Goal: Task Accomplishment & Management: Manage account settings

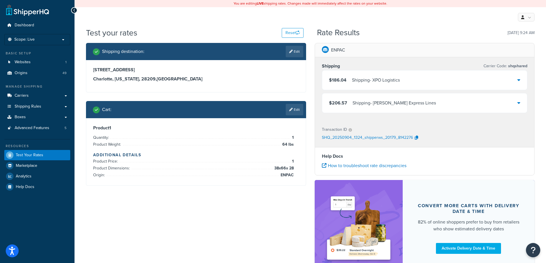
click at [210, 244] on div "Shipping destination : Edit 5610 Carnegie Blvd Charlotte, North Carolina, 28209…" at bounding box center [310, 163] width 457 height 240
click at [287, 114] on link "Edit" at bounding box center [294, 109] width 17 height 11
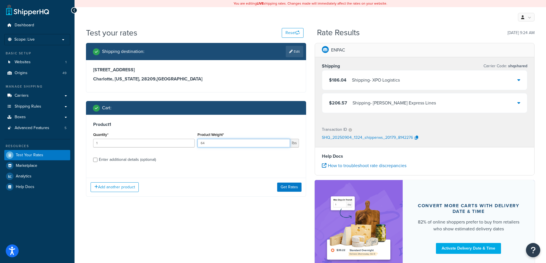
click at [247, 144] on input "64" at bounding box center [244, 143] width 93 height 9
type input "11"
click at [158, 159] on label "Enter additional details (optional)" at bounding box center [199, 159] width 200 height 9
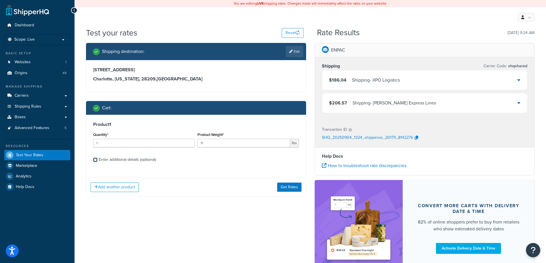
click at [97, 159] on input "Enter additional details (optional)" at bounding box center [95, 160] width 4 height 4
checkbox input "true"
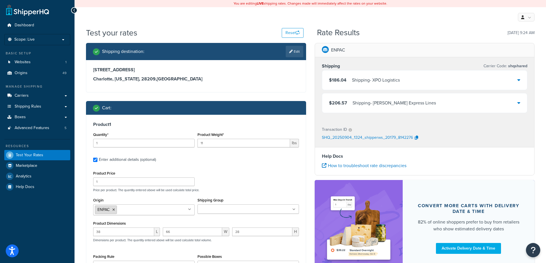
click at [113, 212] on li "ENPAC" at bounding box center [106, 210] width 22 height 9
click at [113, 210] on icon at bounding box center [113, 209] width 3 height 3
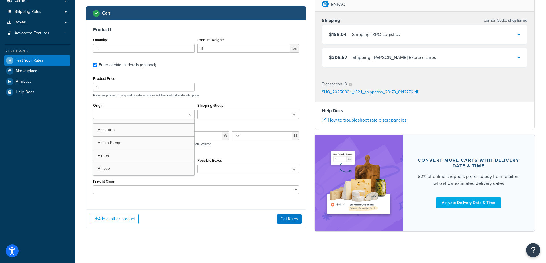
scroll to position [98, 0]
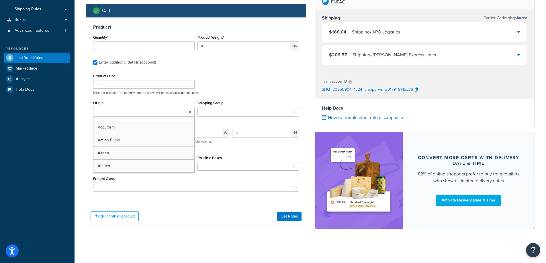
click at [130, 113] on input "Origin" at bounding box center [120, 112] width 51 height 6
type input "denios us"
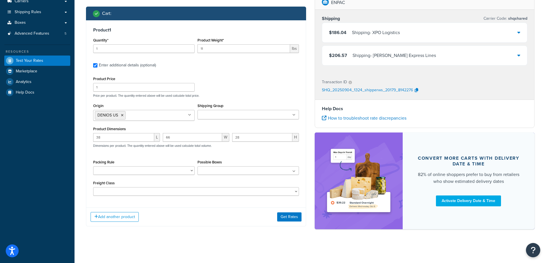
click at [237, 88] on div "Product Price 1 Price per product. The quantity entered above will be used calc…" at bounding box center [196, 86] width 209 height 23
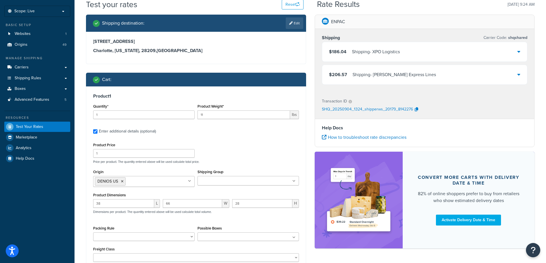
scroll to position [100, 0]
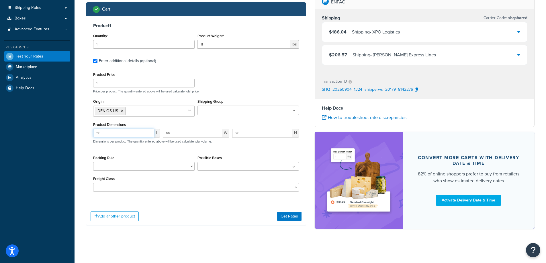
click at [116, 133] on input "38" at bounding box center [123, 133] width 61 height 9
type input "54"
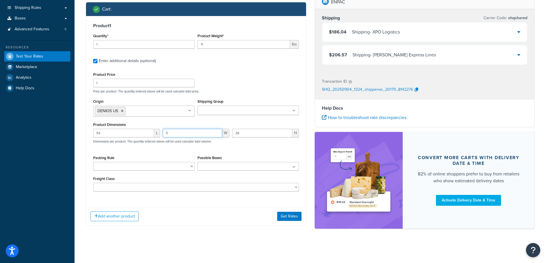
type input "5"
type input "17"
click at [287, 214] on button "Get Rates" at bounding box center [289, 216] width 24 height 9
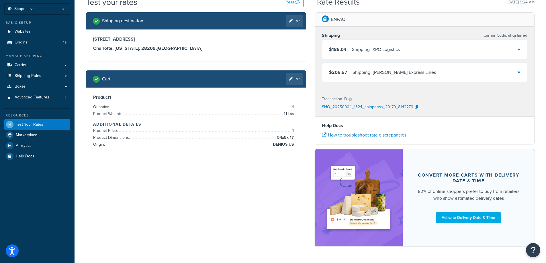
scroll to position [0, 0]
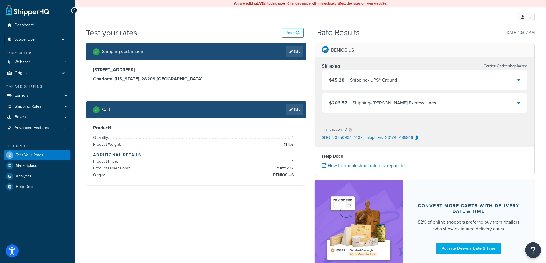
click at [532, 251] on icon "Open Resource Center" at bounding box center [533, 251] width 5 height 8
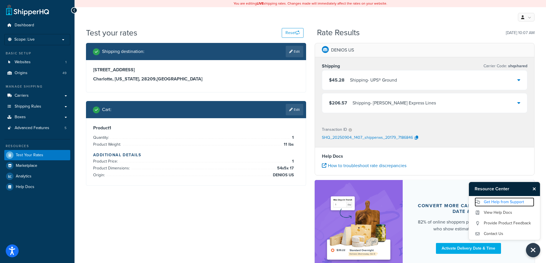
click at [508, 204] on link "Get Help from Support" at bounding box center [505, 202] width 60 height 9
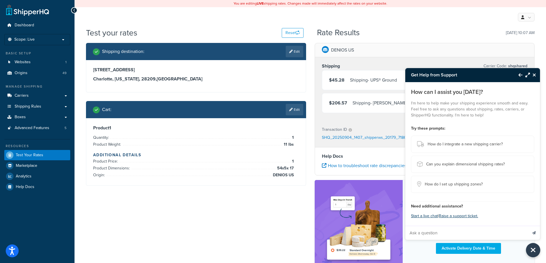
click at [438, 231] on input "Ask a question" at bounding box center [466, 234] width 122 height 14
click at [441, 231] on input "Ask a question" at bounding box center [466, 234] width 122 height 14
click at [534, 72] on button "Close Resource Center" at bounding box center [535, 75] width 10 height 7
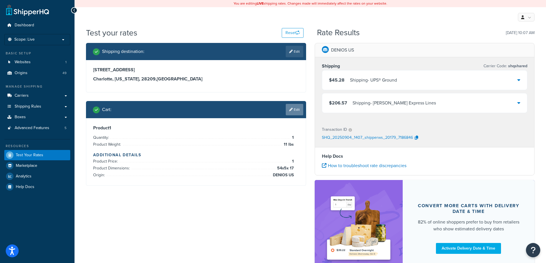
click at [298, 111] on link "Edit" at bounding box center [294, 109] width 17 height 11
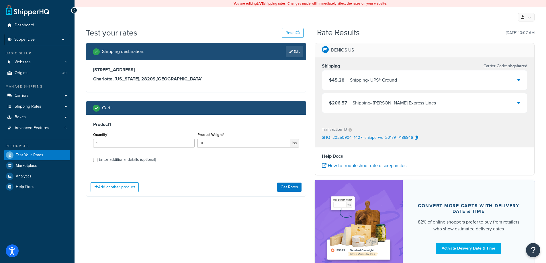
click at [140, 159] on div "Enter additional details (optional)" at bounding box center [127, 160] width 57 height 8
click at [211, 145] on input "11" at bounding box center [244, 143] width 93 height 9
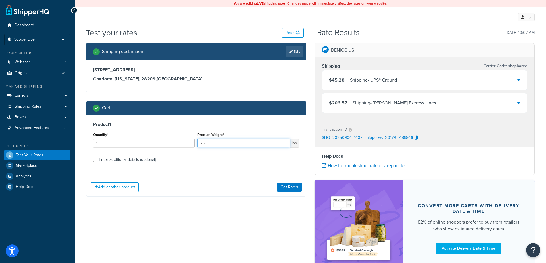
type input "25"
click at [141, 162] on div "Enter additional details (optional)" at bounding box center [127, 160] width 57 height 8
click at [97, 162] on input "Enter additional details (optional)" at bounding box center [95, 160] width 4 height 4
checkbox input "true"
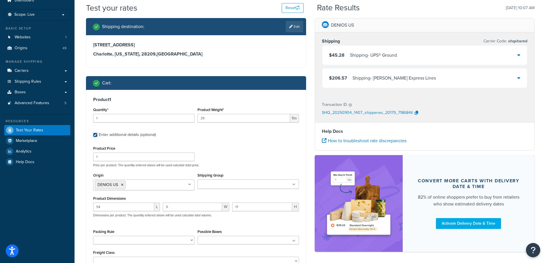
scroll to position [57, 0]
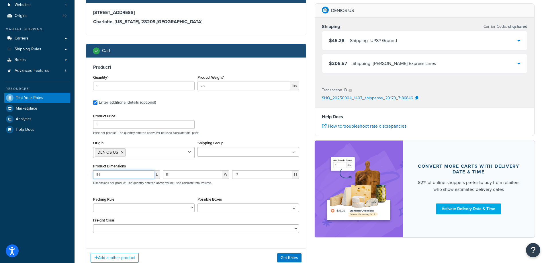
click at [128, 177] on input "54" at bounding box center [123, 175] width 61 height 9
click at [128, 176] on input "54" at bounding box center [123, 175] width 61 height 9
type input "55"
type input "50"
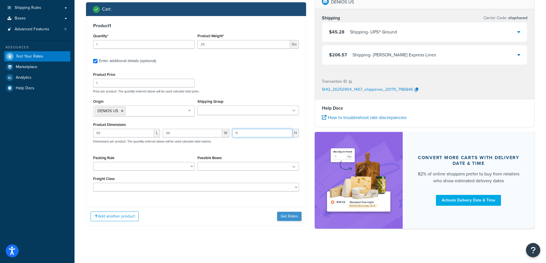
type input "11"
click at [286, 218] on button "Get Rates" at bounding box center [289, 216] width 24 height 9
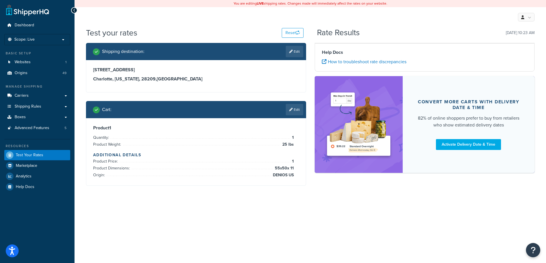
scroll to position [0, 0]
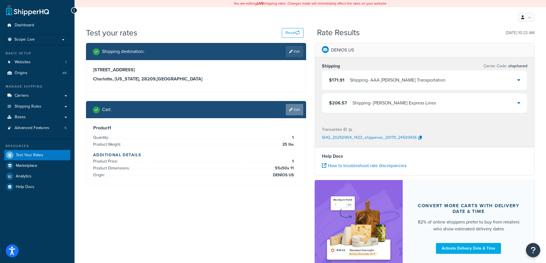
click at [294, 114] on link "Edit" at bounding box center [294, 109] width 17 height 11
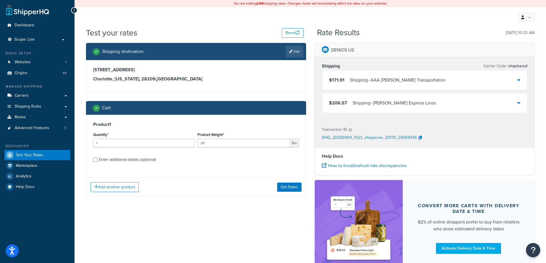
click at [143, 157] on div "Enter additional details (optional)" at bounding box center [127, 160] width 57 height 8
click at [97, 158] on input "Enter additional details (optional)" at bounding box center [95, 160] width 4 height 4
checkbox input "true"
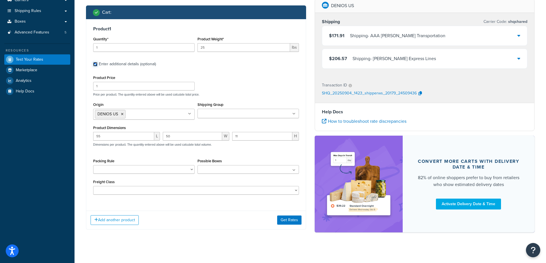
scroll to position [99, 0]
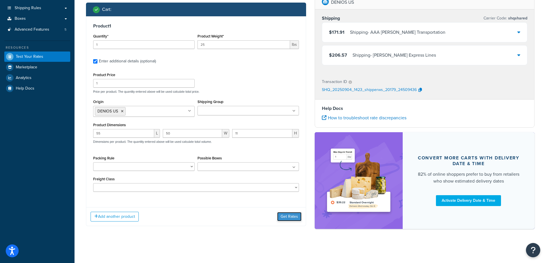
click at [287, 215] on button "Get Rates" at bounding box center [289, 216] width 24 height 9
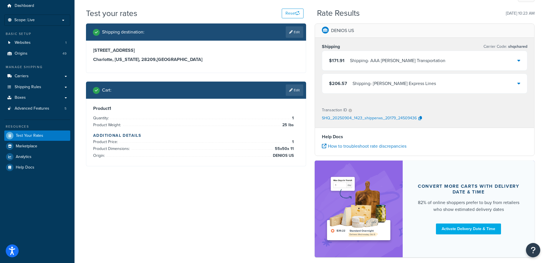
scroll to position [0, 0]
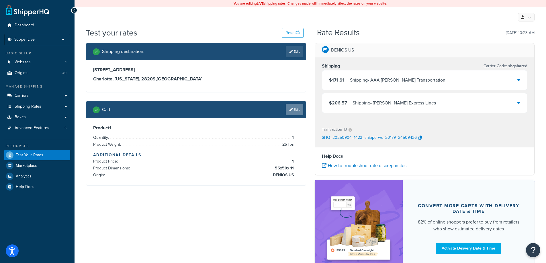
click at [290, 112] on link "Edit" at bounding box center [294, 109] width 17 height 11
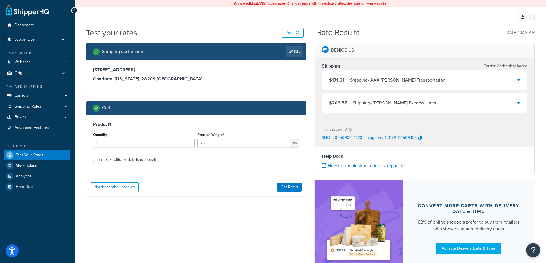
click at [155, 163] on div "Enter additional details (optional)" at bounding box center [127, 160] width 57 height 8
click at [97, 162] on input "Enter additional details (optional)" at bounding box center [95, 160] width 4 height 4
checkbox input "true"
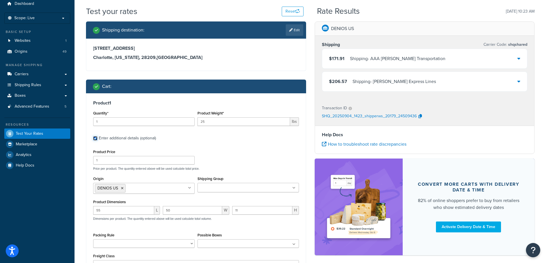
scroll to position [51, 0]
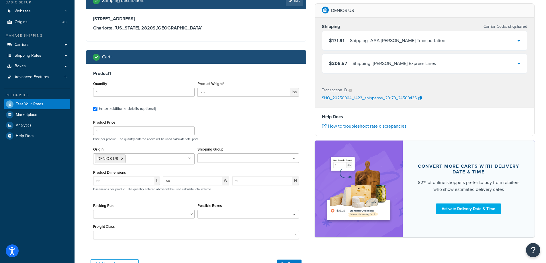
click at [275, 162] on ul at bounding box center [248, 158] width 101 height 9
click at [263, 116] on div "Product 1 Quantity* 1 Product Weight* 25 lbs Enter additional details (optional…" at bounding box center [196, 157] width 220 height 187
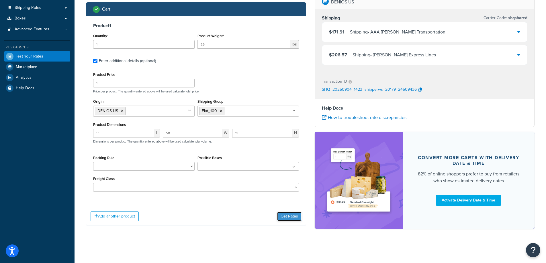
click at [284, 216] on button "Get Rates" at bounding box center [289, 216] width 24 height 9
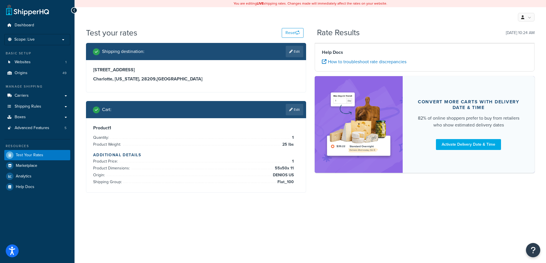
scroll to position [0, 0]
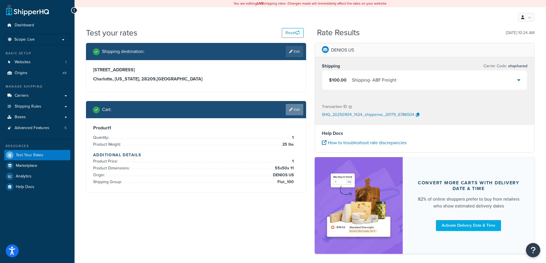
click at [297, 111] on link "Edit" at bounding box center [294, 109] width 17 height 11
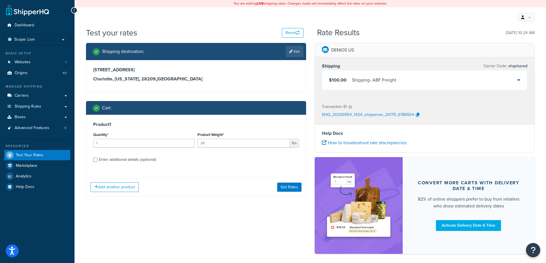
click at [135, 161] on div "Enter additional details (optional)" at bounding box center [127, 160] width 57 height 8
click at [97, 161] on input "Enter additional details (optional)" at bounding box center [95, 160] width 4 height 4
checkbox input "true"
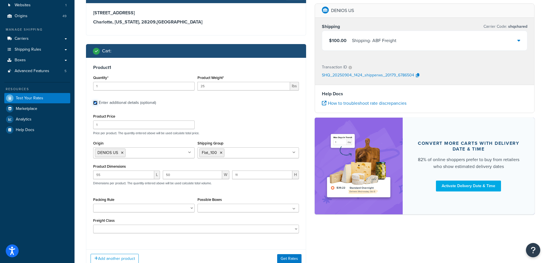
scroll to position [57, 0]
click at [221, 153] on icon at bounding box center [221, 152] width 3 height 3
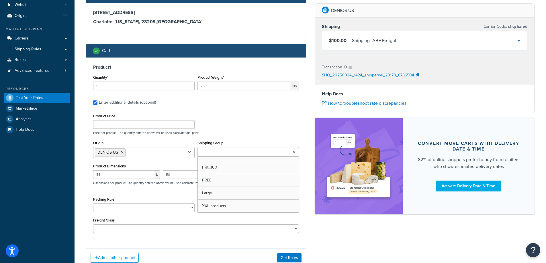
click at [221, 153] on input "Shipping Group" at bounding box center [224, 152] width 51 height 6
click at [244, 125] on div "Product Price 1 Price per product. The quantity entered above will be used calc…" at bounding box center [196, 123] width 209 height 23
click at [288, 257] on button "Get Rates" at bounding box center [289, 258] width 24 height 9
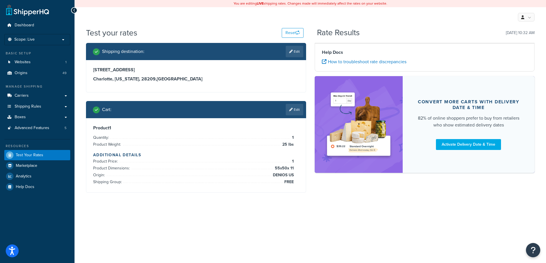
scroll to position [0, 0]
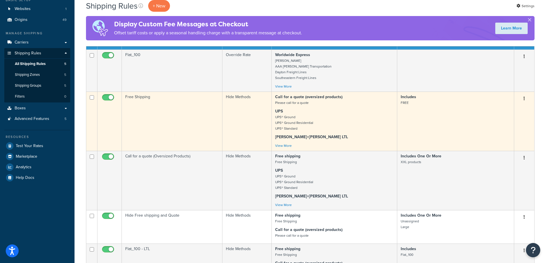
scroll to position [115, 0]
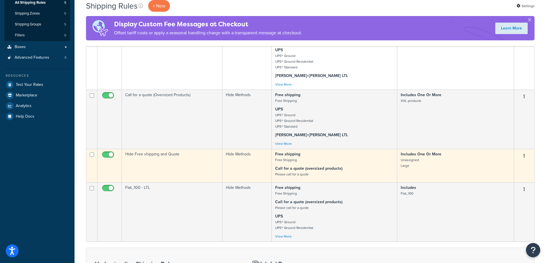
click at [185, 171] on td "Hide Free shipping and Quote" at bounding box center [172, 166] width 101 height 34
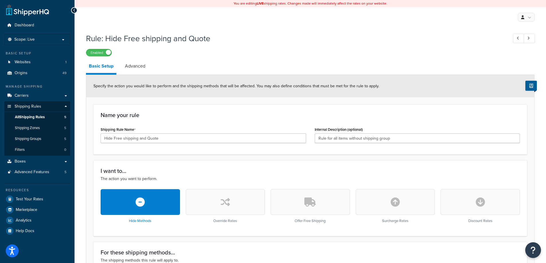
click at [529, 253] on button "Open Resource Center" at bounding box center [534, 251] width 16 height 16
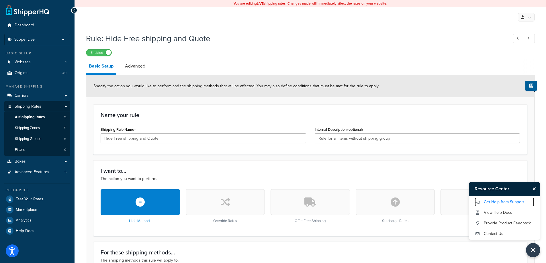
click at [516, 202] on link "Get Help from Support" at bounding box center [505, 202] width 60 height 9
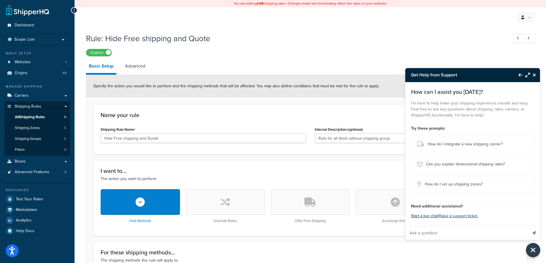
click at [429, 216] on button "Start a live chat" at bounding box center [424, 216] width 27 height 8
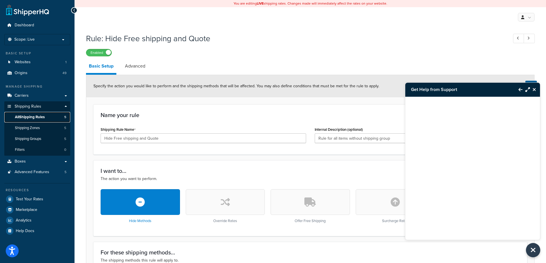
click at [40, 118] on span "All Shipping Rules" at bounding box center [30, 117] width 30 height 5
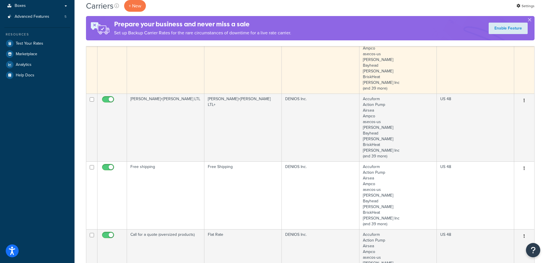
scroll to position [201, 0]
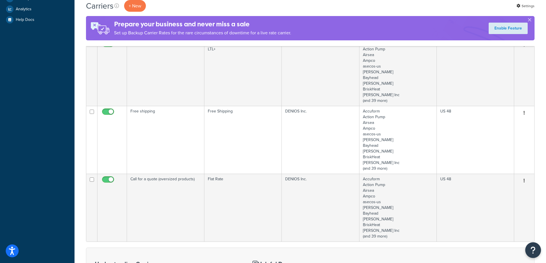
click at [533, 251] on icon "Open Resource Center" at bounding box center [533, 251] width 5 height 8
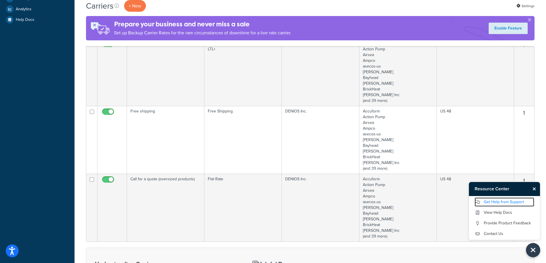
click at [500, 202] on link "Get Help from Support" at bounding box center [505, 202] width 60 height 9
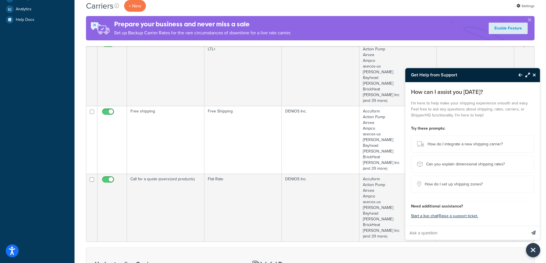
click at [433, 218] on button "Start a live chat" at bounding box center [424, 216] width 27 height 8
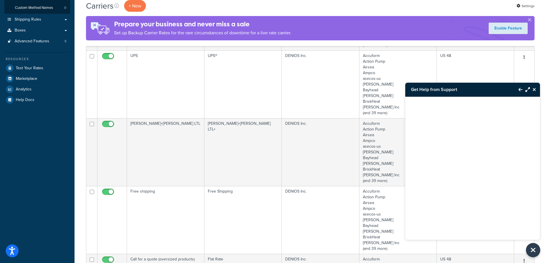
scroll to position [172, 0]
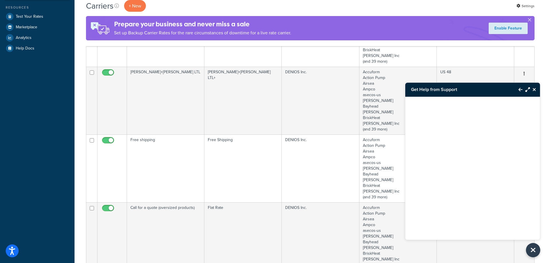
click at [19, 135] on div "Dashboard Scope: Live Development Integration Test Basic Setup Websites 1 Origi…" at bounding box center [37, 124] width 75 height 593
click at [43, 182] on div "Dashboard Scope: Live Development Integration Test Basic Setup Websites 1 Origi…" at bounding box center [37, 124] width 75 height 593
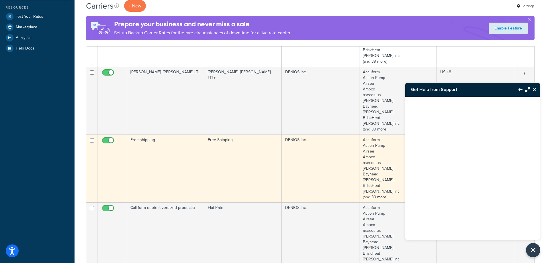
click at [112, 140] on input "checkbox" at bounding box center [109, 141] width 16 height 7
checkbox input "false"
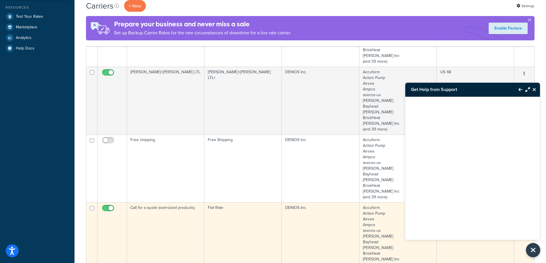
click at [106, 209] on input "checkbox" at bounding box center [109, 209] width 16 height 7
checkbox input "false"
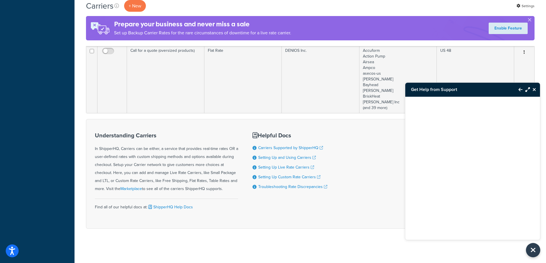
scroll to position [330, 0]
click at [534, 88] on icon "Close Resource Center" at bounding box center [534, 89] width 3 height 5
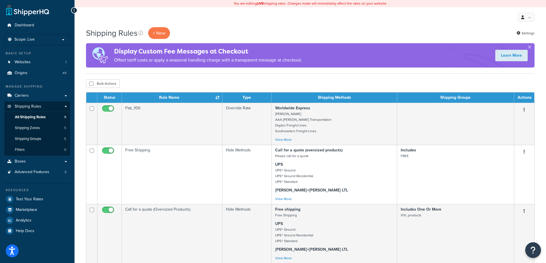
click at [536, 251] on button "Open Resource Center" at bounding box center [534, 251] width 16 height 16
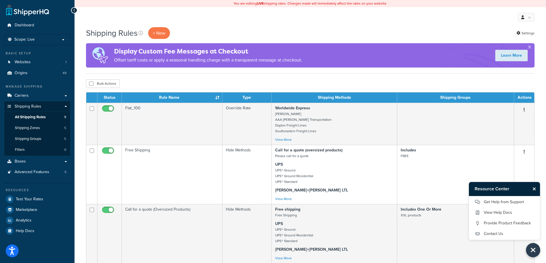
click at [534, 188] on icon "Close Resource Center" at bounding box center [534, 189] width 3 height 5
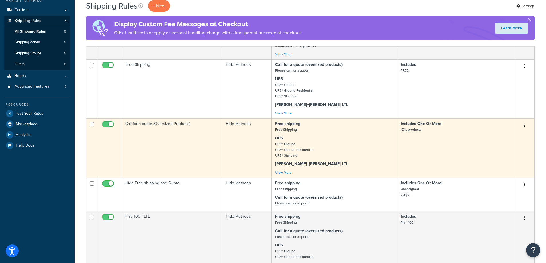
scroll to position [86, 0]
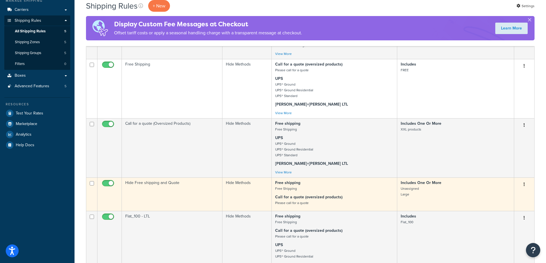
click at [177, 190] on td "Hide Free shipping and Quote" at bounding box center [172, 195] width 101 height 34
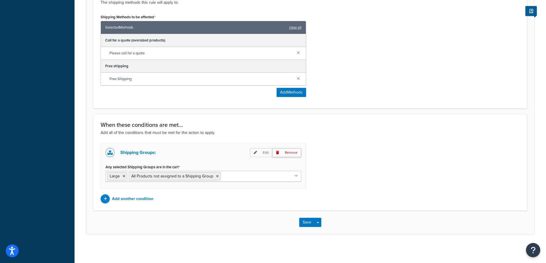
click at [286, 153] on p "Remove" at bounding box center [286, 153] width 29 height 9
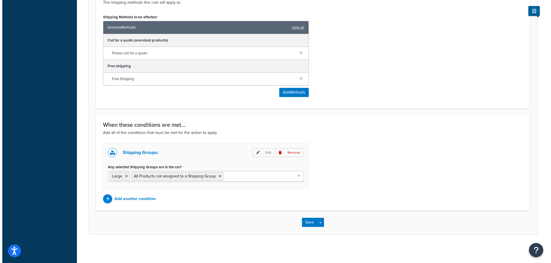
scroll to position [208, 0]
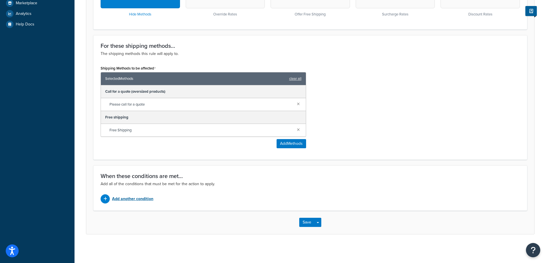
click at [135, 200] on p "Add another condition" at bounding box center [132, 199] width 41 height 8
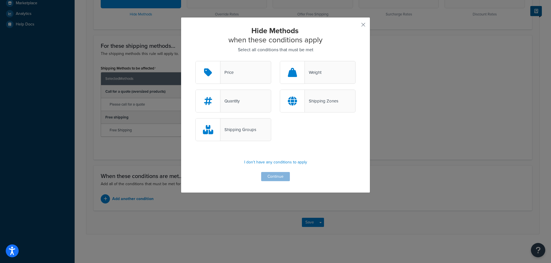
click at [235, 128] on div "Shipping Groups" at bounding box center [238, 130] width 36 height 8
click at [0, 0] on input "Shipping Groups" at bounding box center [0, 0] width 0 height 0
click at [269, 175] on button "Continue" at bounding box center [275, 176] width 29 height 9
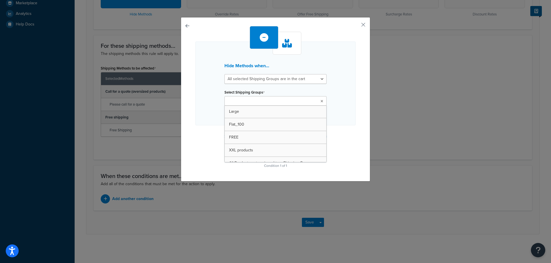
click at [259, 99] on input "Select Shipping Groups" at bounding box center [251, 101] width 51 height 6
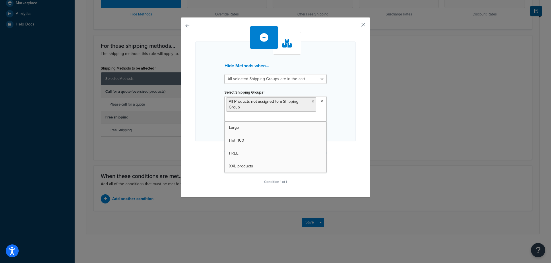
click at [343, 146] on div "Hide Methods when... All selected Shipping Groups are in the cart Any selected …" at bounding box center [275, 106] width 160 height 160
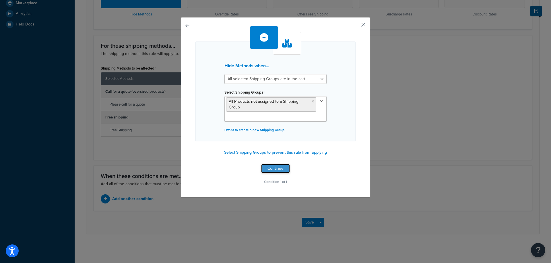
click at [275, 167] on button "Continue" at bounding box center [275, 168] width 29 height 9
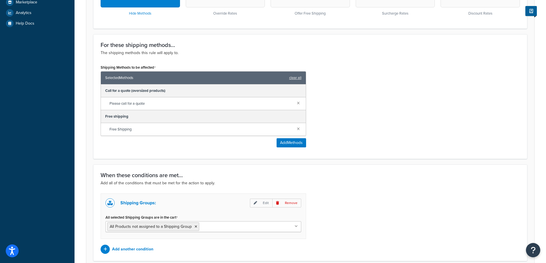
scroll to position [237, 0]
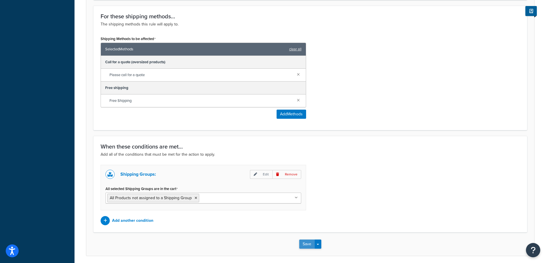
click at [300, 246] on button "Save" at bounding box center [306, 244] width 15 height 9
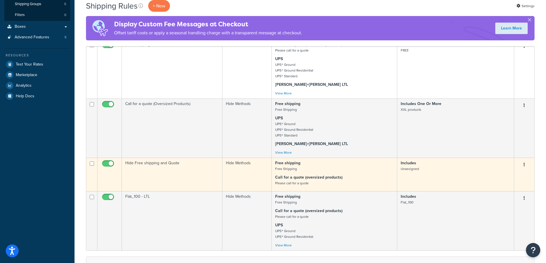
scroll to position [143, 0]
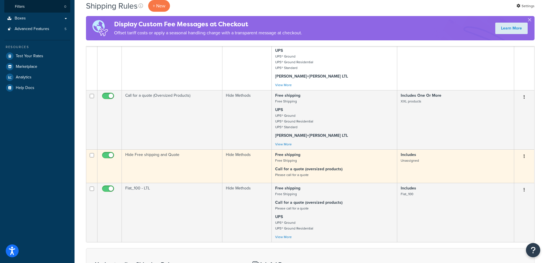
click at [171, 167] on td "Hide Free shipping and Quote" at bounding box center [172, 167] width 101 height 34
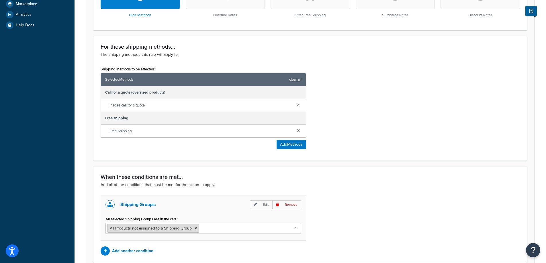
scroll to position [259, 0]
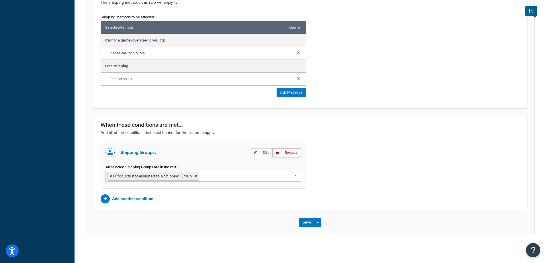
click at [291, 152] on p "Remove" at bounding box center [286, 153] width 29 height 9
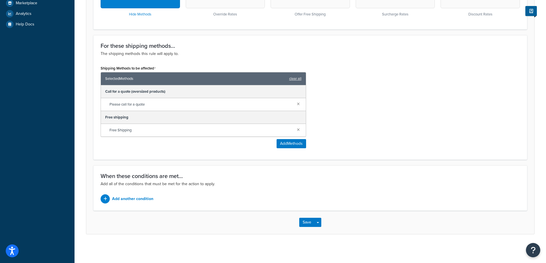
scroll to position [208, 0]
click at [140, 197] on p "Add another condition" at bounding box center [132, 199] width 41 height 8
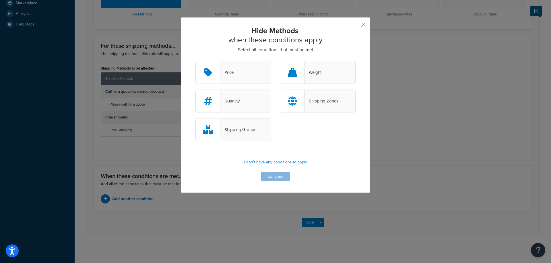
click at [229, 132] on div "Shipping Groups" at bounding box center [238, 130] width 36 height 8
click at [0, 0] on input "Shipping Groups" at bounding box center [0, 0] width 0 height 0
click at [261, 176] on button "Continue" at bounding box center [275, 176] width 29 height 9
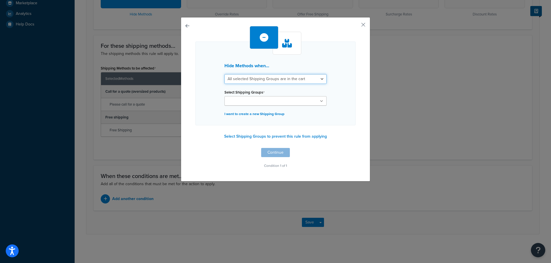
click at [251, 75] on select "All selected Shipping Groups are in the cart Any selected Shipping Groups are i…" at bounding box center [275, 79] width 102 height 10
select select "any"
click at [224, 74] on select "All selected Shipping Groups are in the cart Any selected Shipping Groups are i…" at bounding box center [275, 79] width 102 height 10
click at [249, 100] on input "Select Shipping Groups" at bounding box center [251, 101] width 51 height 6
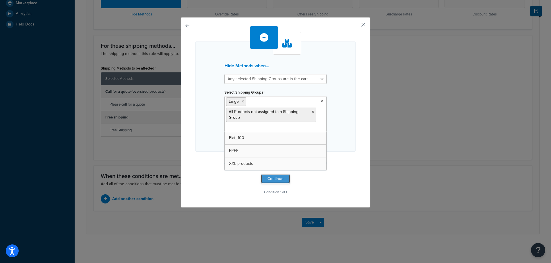
click at [270, 180] on button "Continue" at bounding box center [275, 179] width 29 height 9
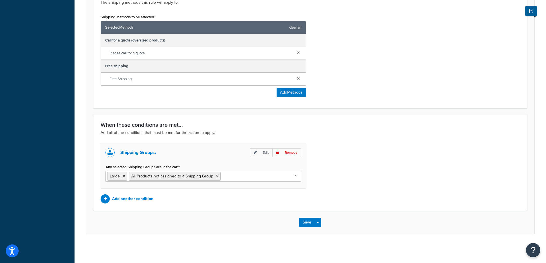
scroll to position [259, 0]
click at [301, 222] on button "Save" at bounding box center [306, 222] width 15 height 9
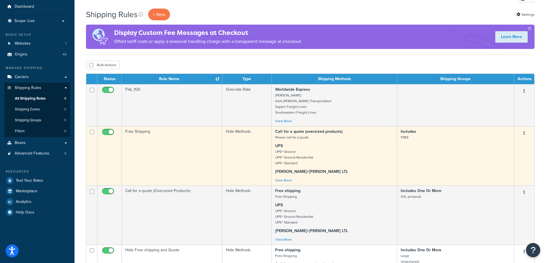
scroll to position [29, 0]
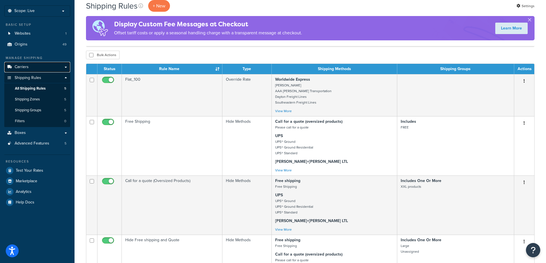
click at [20, 67] on span "Carriers" at bounding box center [22, 67] width 14 height 5
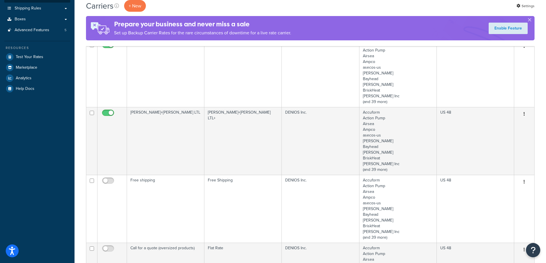
scroll to position [172, 0]
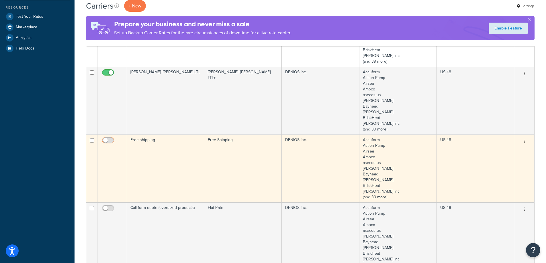
click at [113, 140] on input "checkbox" at bounding box center [109, 141] width 16 height 7
checkbox input "true"
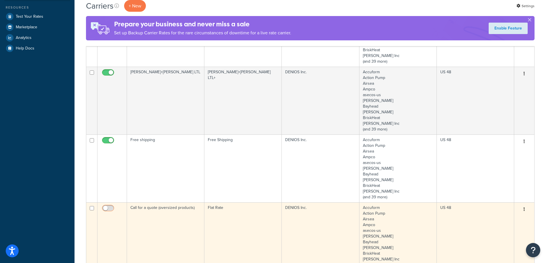
click at [106, 206] on span at bounding box center [108, 208] width 12 height 7
click at [106, 206] on input "checkbox" at bounding box center [109, 209] width 16 height 7
checkbox input "true"
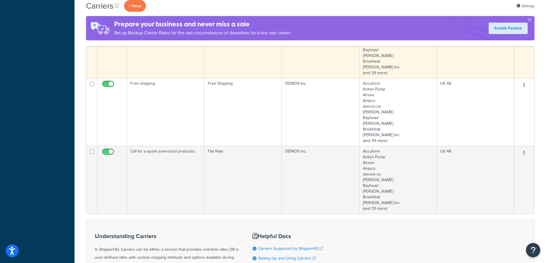
scroll to position [229, 0]
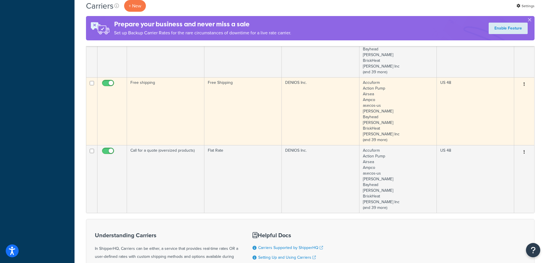
click at [107, 82] on input "checkbox" at bounding box center [109, 84] width 16 height 7
checkbox input "false"
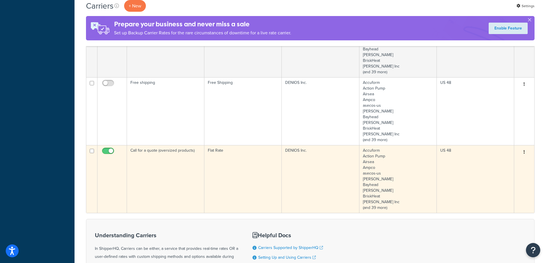
click at [111, 151] on input "checkbox" at bounding box center [109, 152] width 16 height 7
checkbox input "false"
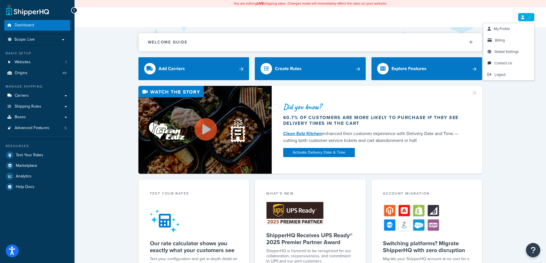
click at [530, 15] on link at bounding box center [526, 17] width 17 height 9
click at [512, 28] on link "My Profile" at bounding box center [508, 28] width 51 height 11
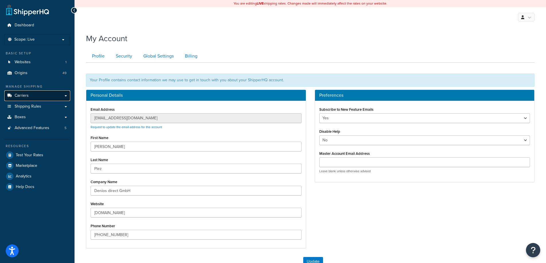
click at [23, 100] on link "Carriers" at bounding box center [37, 96] width 66 height 11
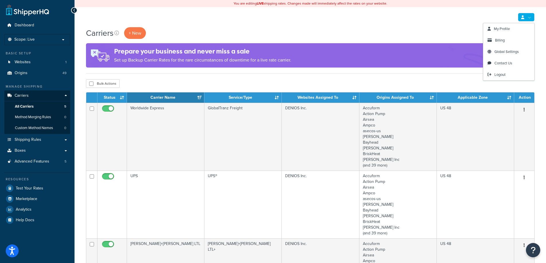
click at [520, 14] on link at bounding box center [526, 17] width 17 height 9
click at [495, 76] on span "Logout" at bounding box center [500, 74] width 11 height 5
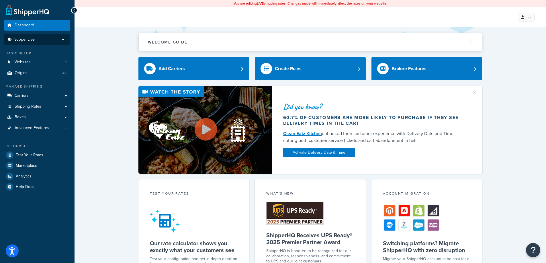
click at [58, 40] on p "Scope: Live" at bounding box center [37, 39] width 61 height 5
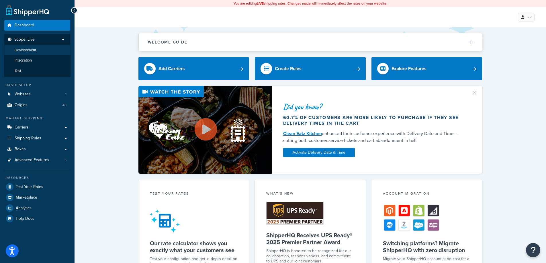
click at [58, 53] on li "Development" at bounding box center [37, 50] width 67 height 11
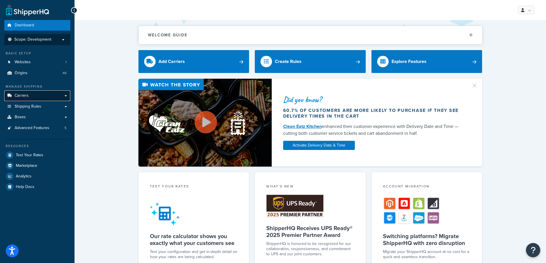
click at [25, 99] on link "Carriers" at bounding box center [37, 96] width 66 height 11
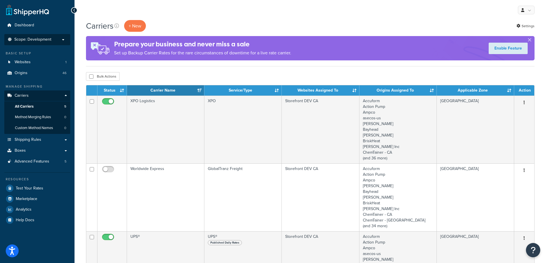
click at [52, 39] on p "Scope: Development" at bounding box center [37, 39] width 61 height 5
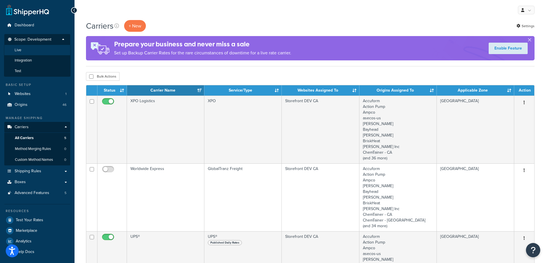
click at [44, 53] on li "Live" at bounding box center [37, 50] width 67 height 11
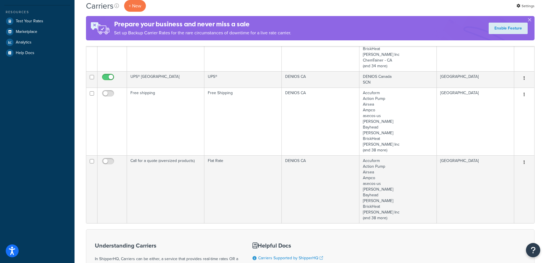
scroll to position [172, 0]
